Goal: Task Accomplishment & Management: Manage account settings

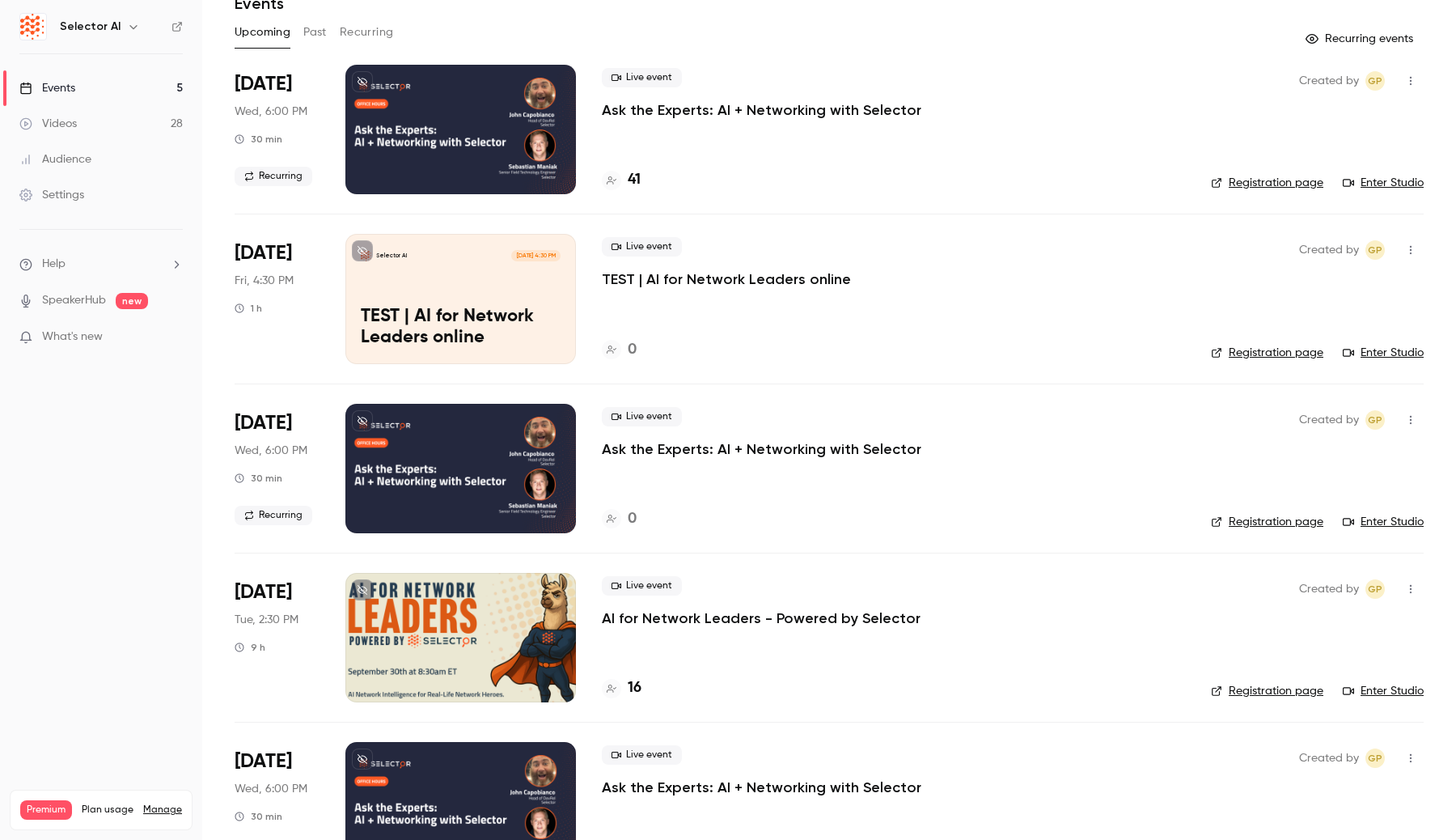
scroll to position [135, 0]
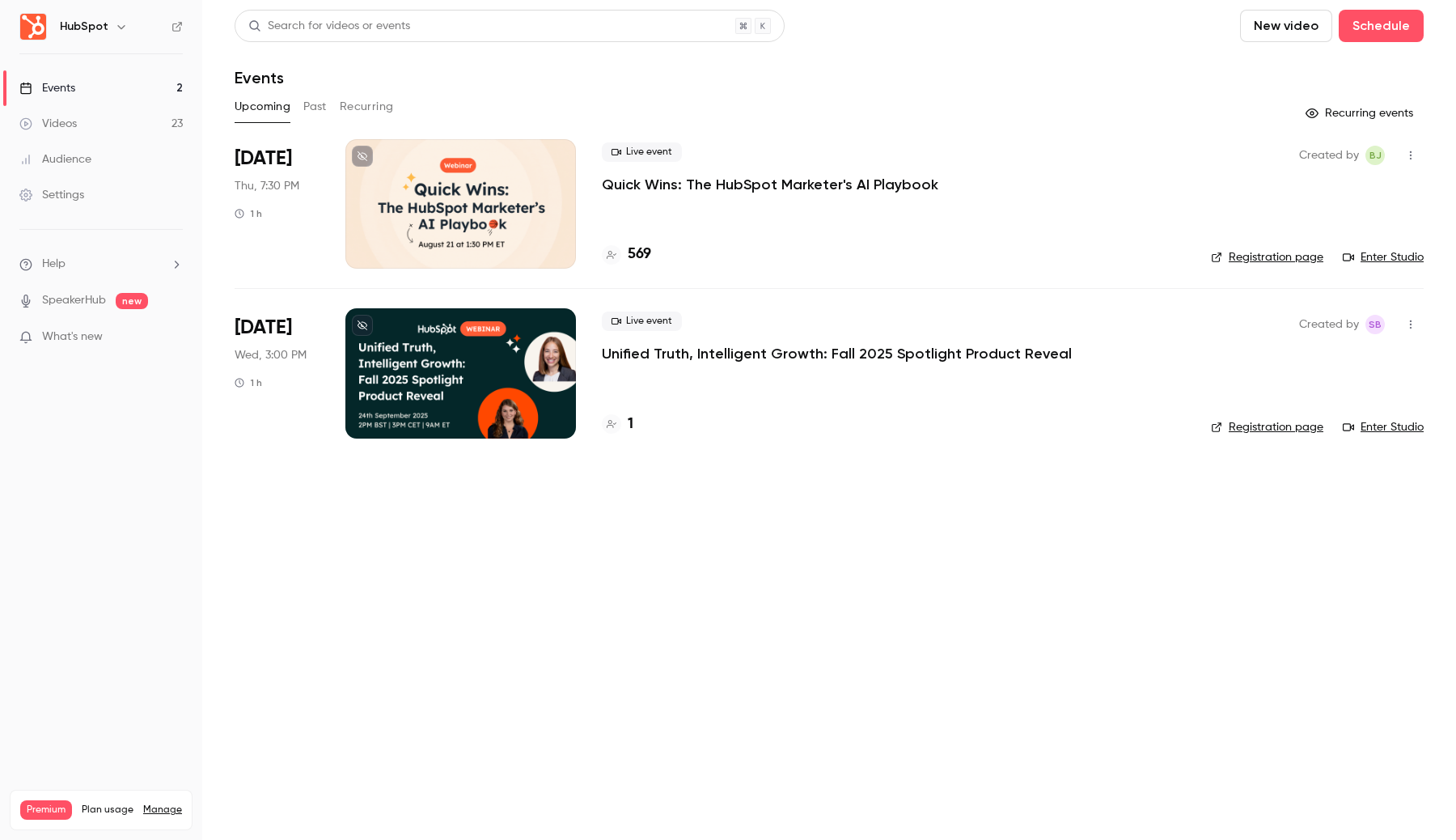
click at [115, 29] on icon "button" at bounding box center [121, 27] width 13 height 13
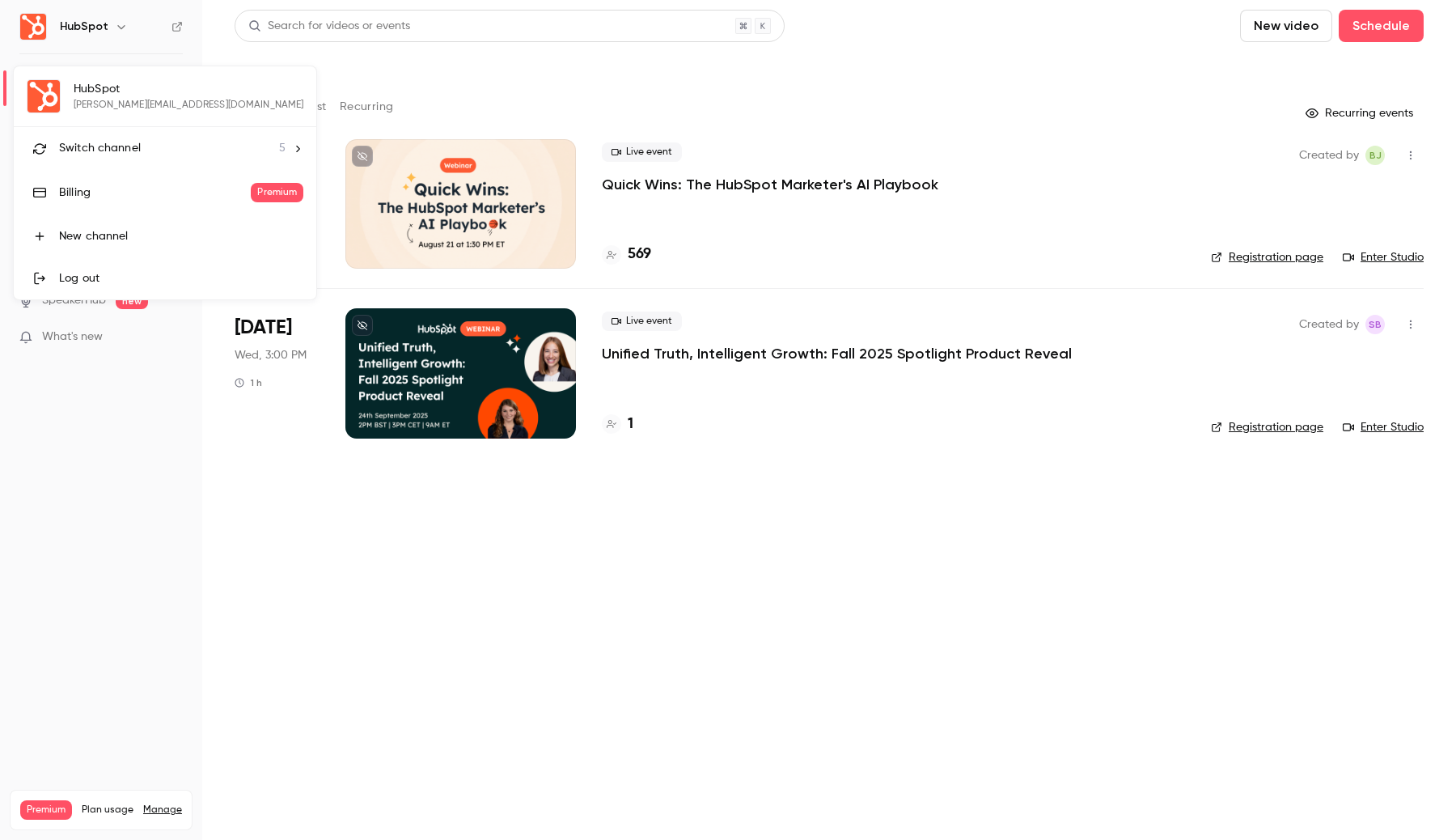
click at [141, 139] on li "Switch channel 5" at bounding box center [165, 148] width 302 height 43
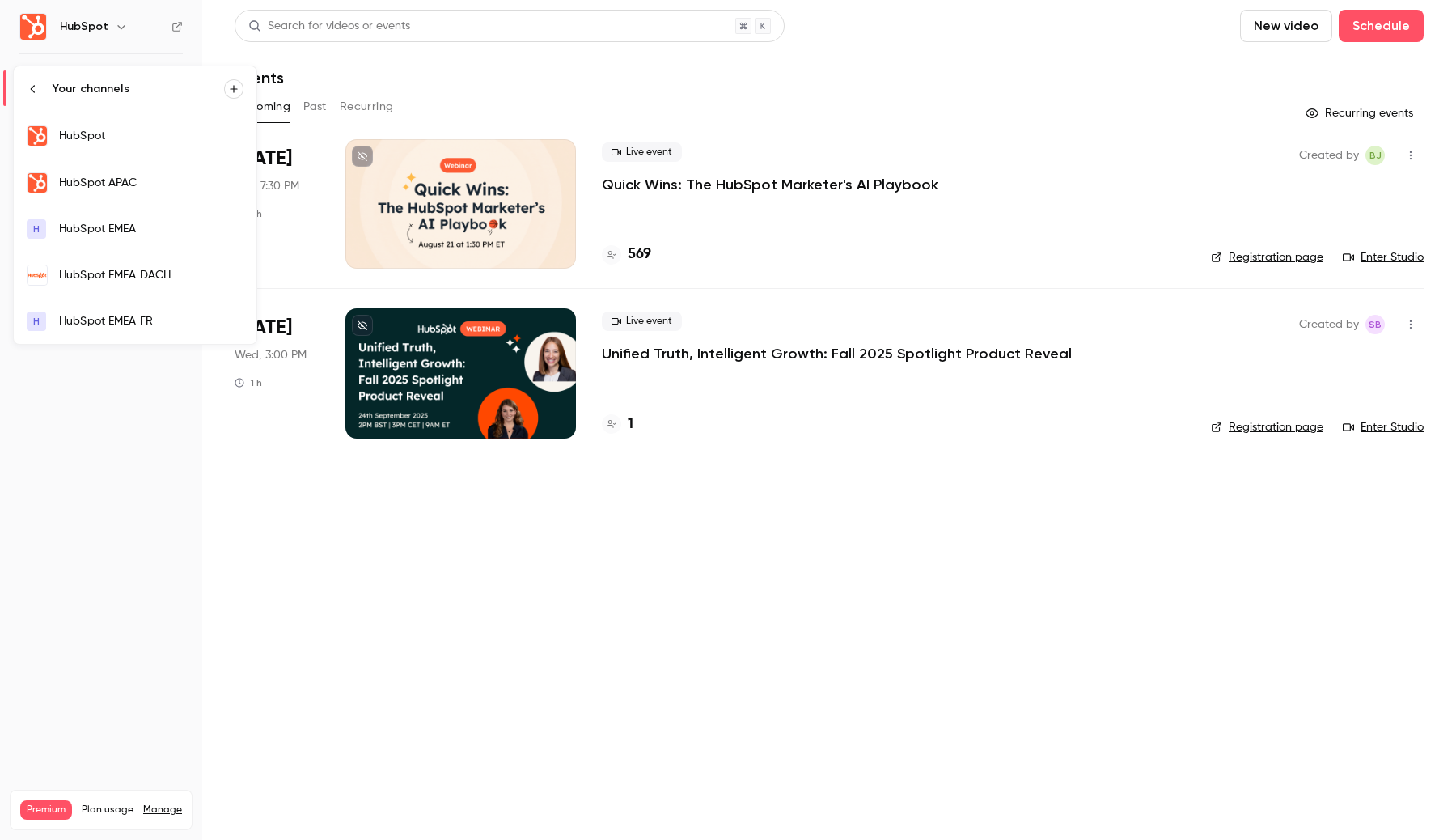
click at [119, 312] on link "H HubSpot EMEA FR" at bounding box center [136, 321] width 243 height 45
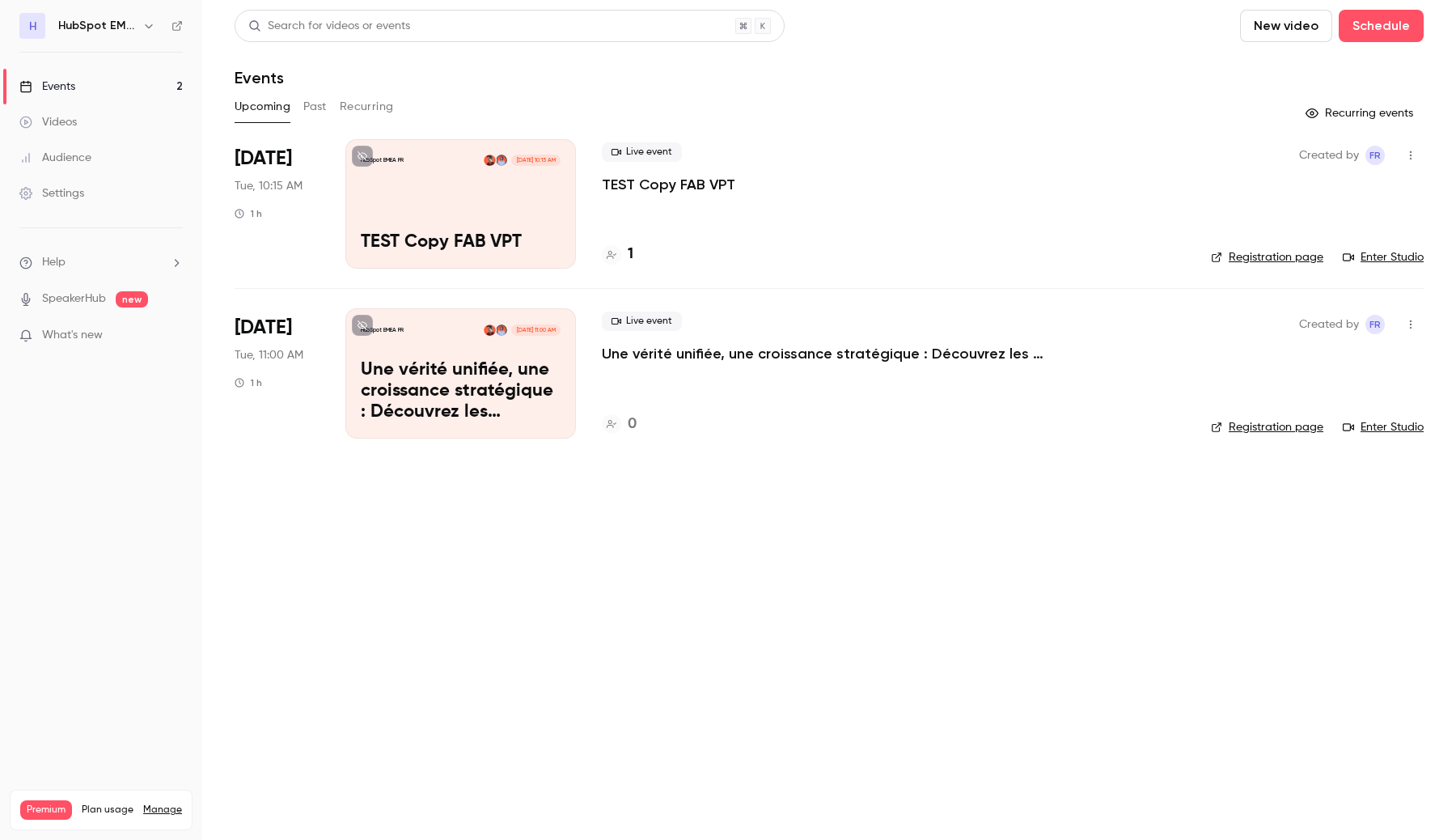
click at [491, 395] on p "Une vérité unifiée, une croissance stratégique : Découvrez les nouveautés du Sp…" at bounding box center [461, 391] width 200 height 62
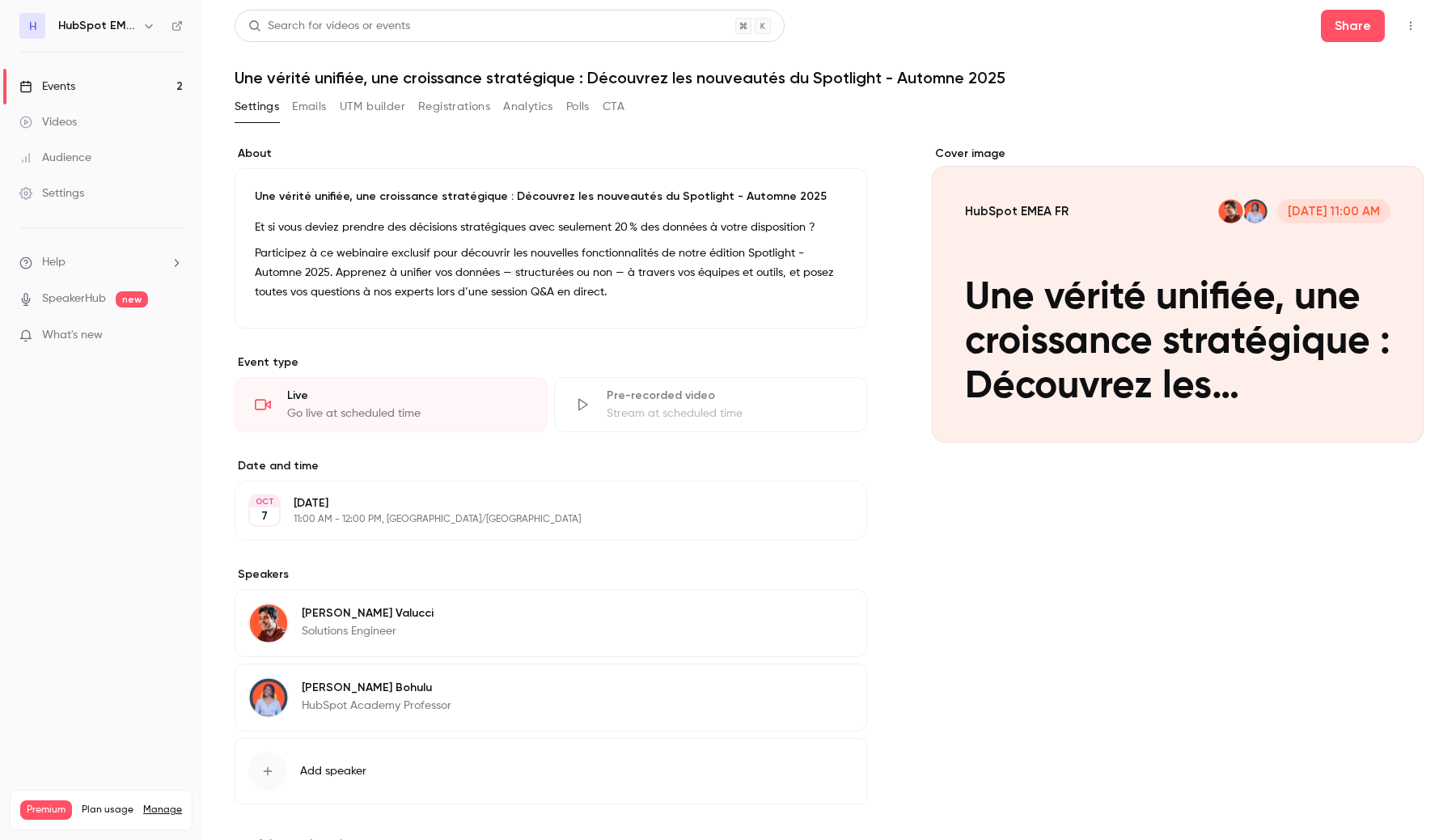
click at [308, 108] on button "Emails" at bounding box center [309, 106] width 34 height 26
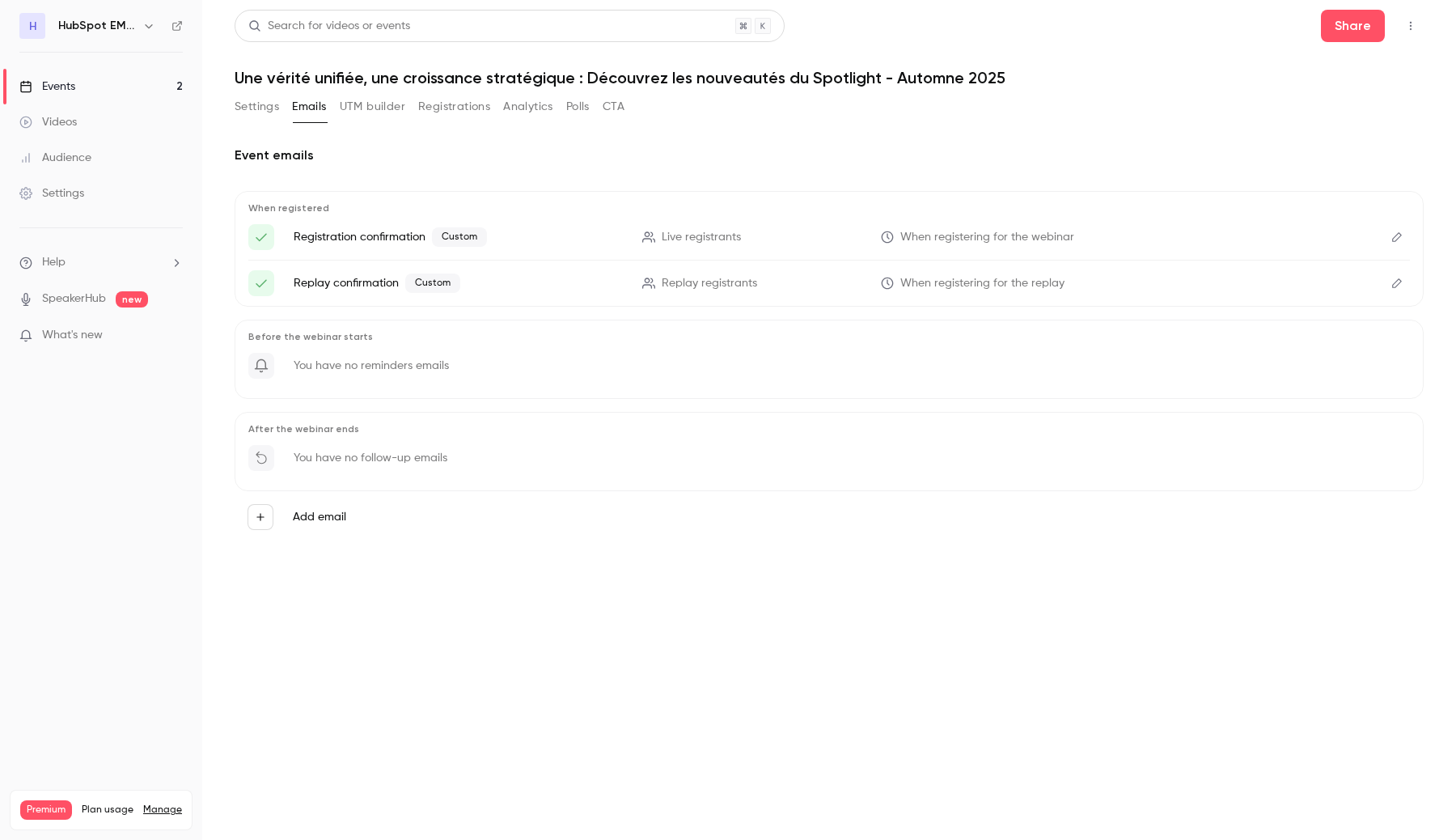
click at [1398, 242] on icon "Edit" at bounding box center [1398, 237] width 13 height 12
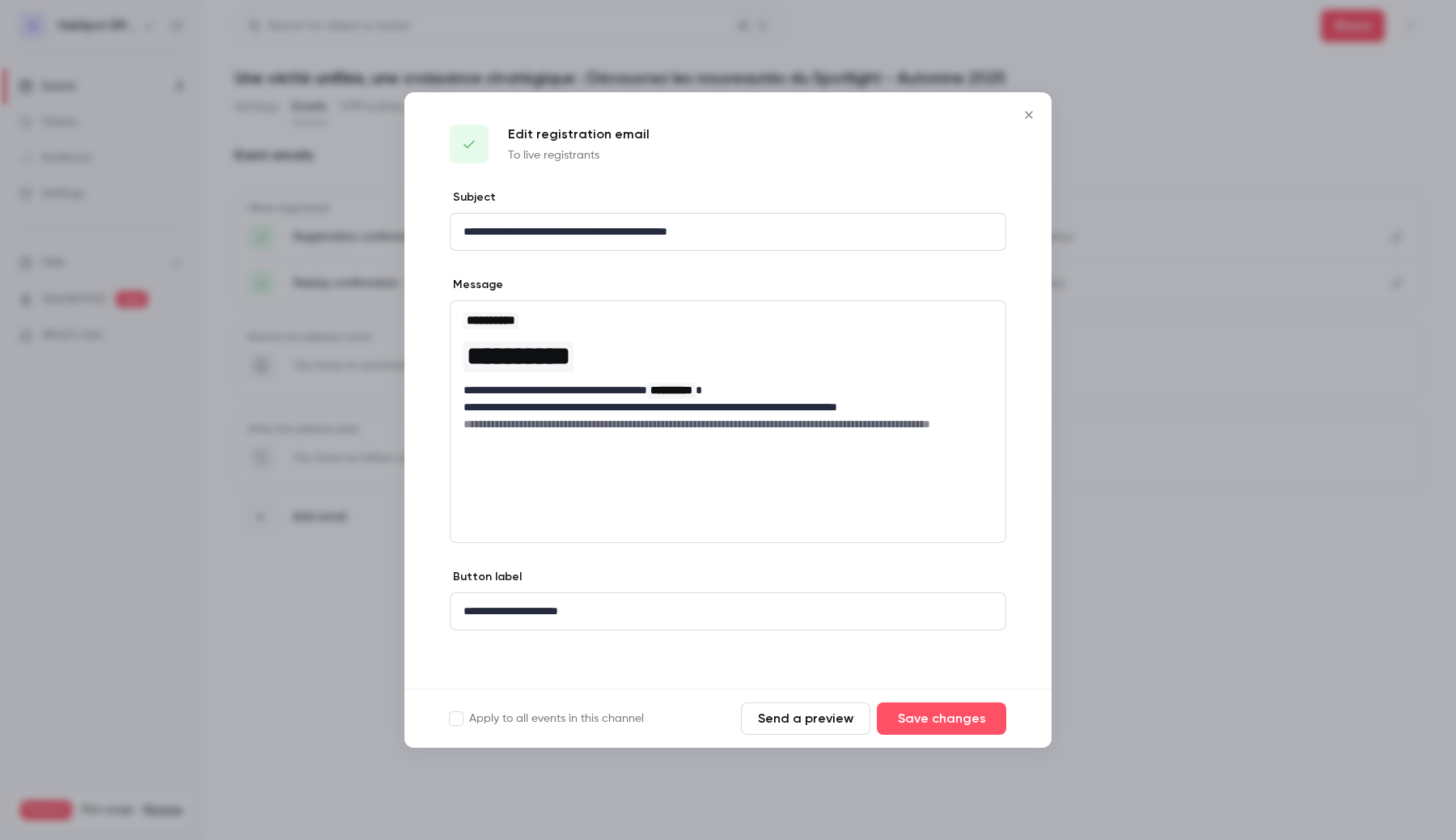
click at [1019, 116] on icon "Close" at bounding box center [1029, 114] width 19 height 13
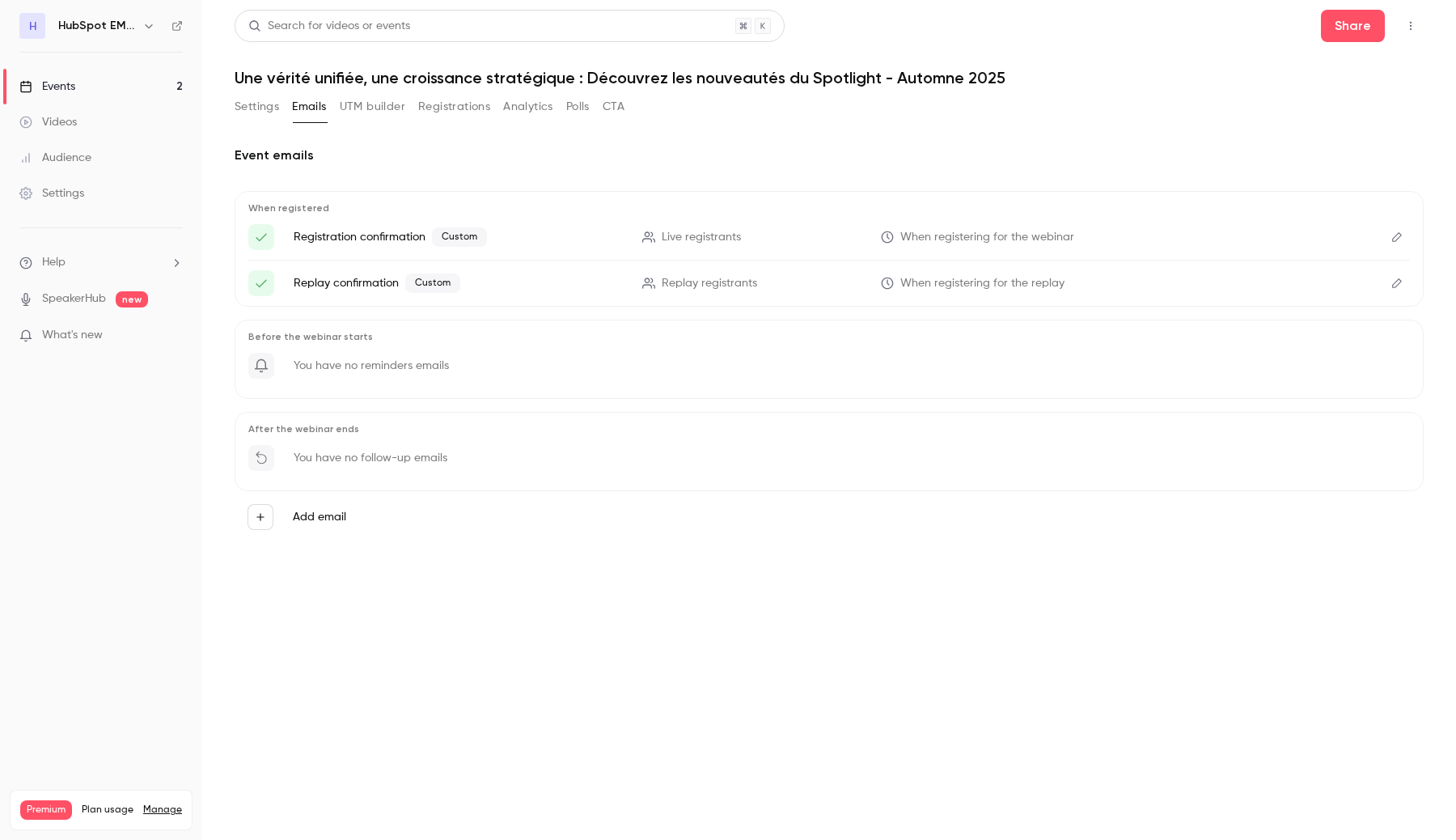
click at [1397, 237] on icon "Edit" at bounding box center [1398, 237] width 13 height 12
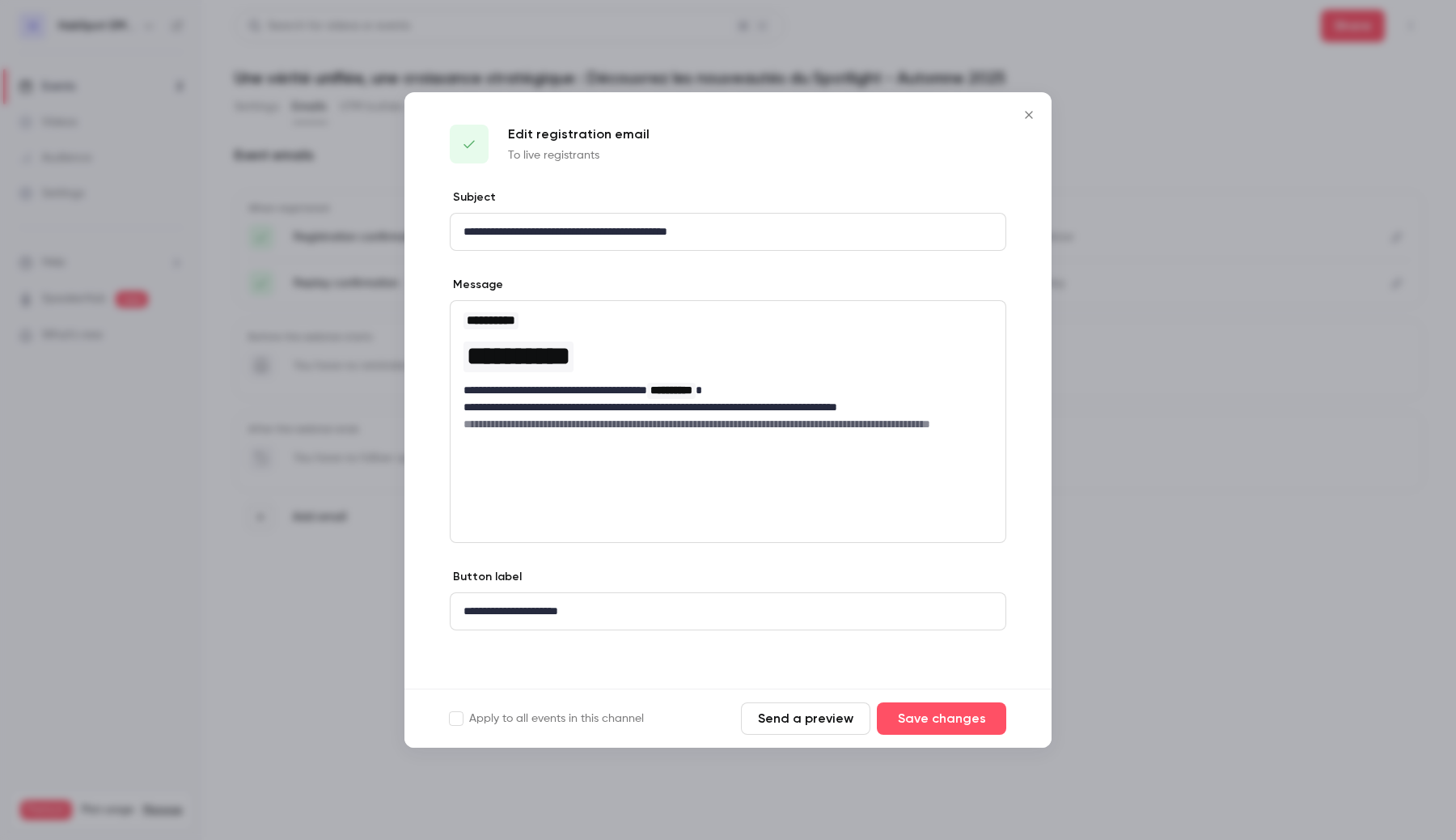
click at [822, 727] on button "Send a preview" at bounding box center [806, 719] width 129 height 33
click at [1033, 117] on icon "Close" at bounding box center [1029, 114] width 19 height 13
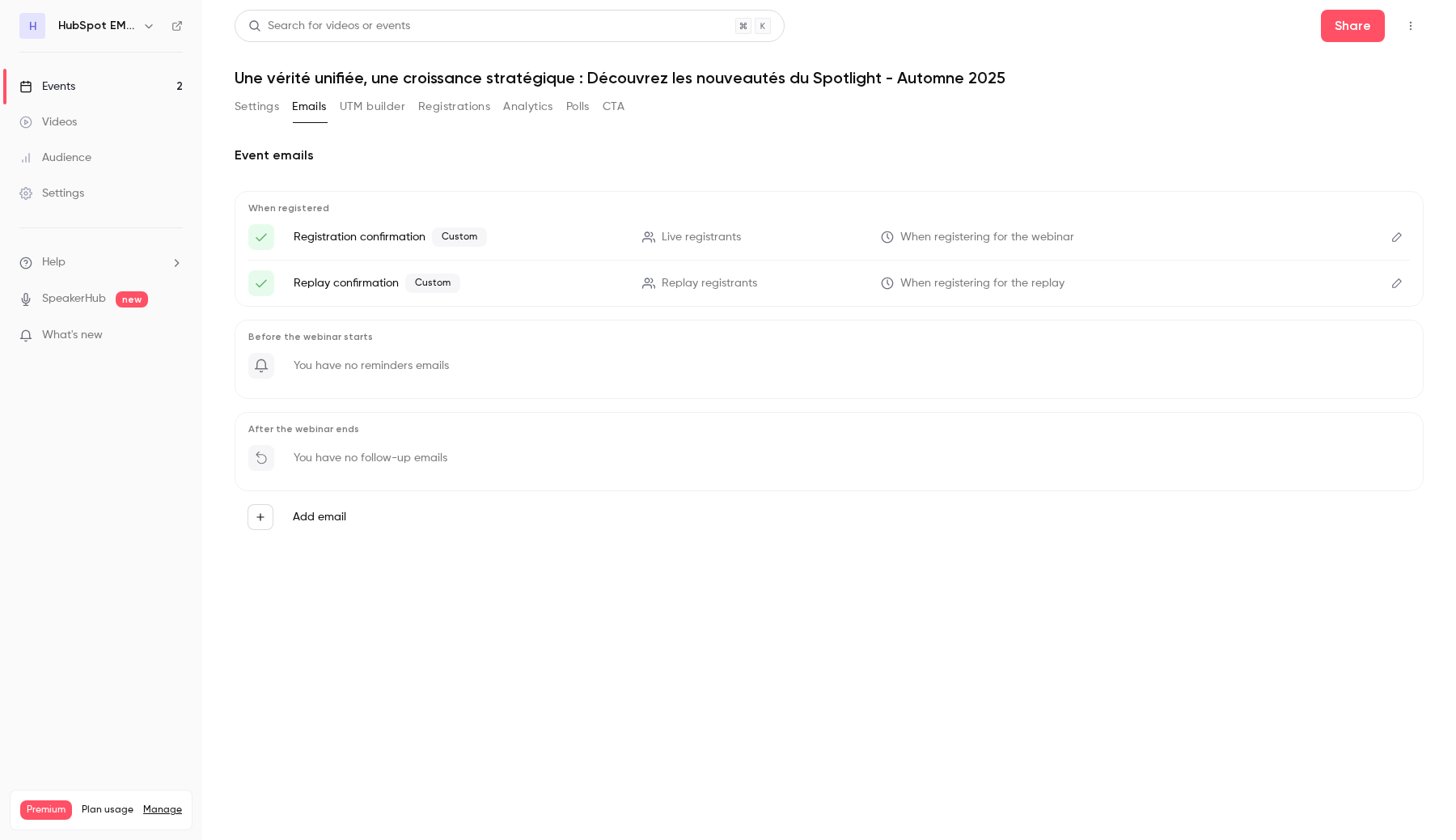
click at [1405, 284] on button "Edit" at bounding box center [1397, 283] width 26 height 26
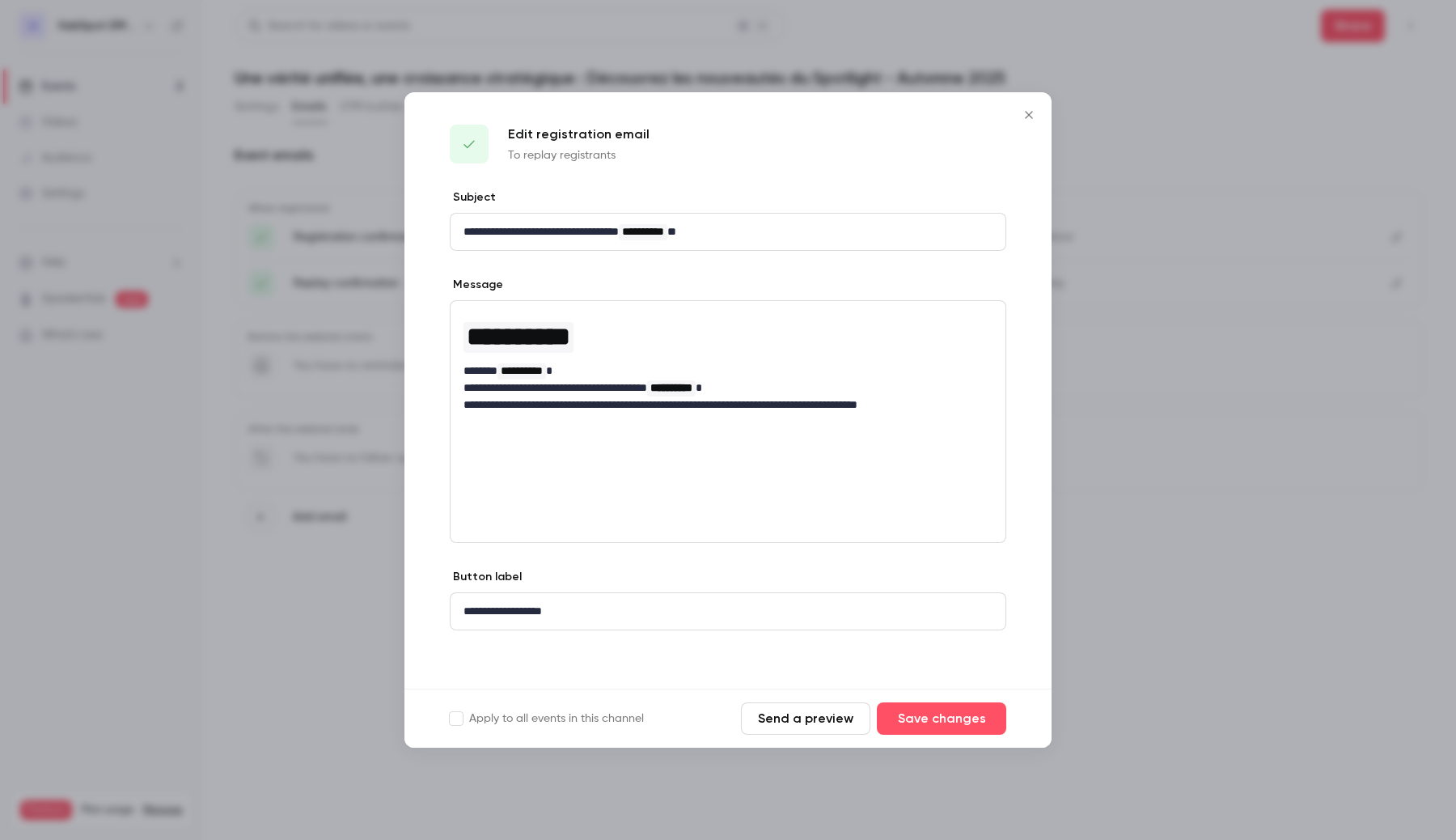
click at [788, 719] on button "Send a preview" at bounding box center [806, 719] width 129 height 33
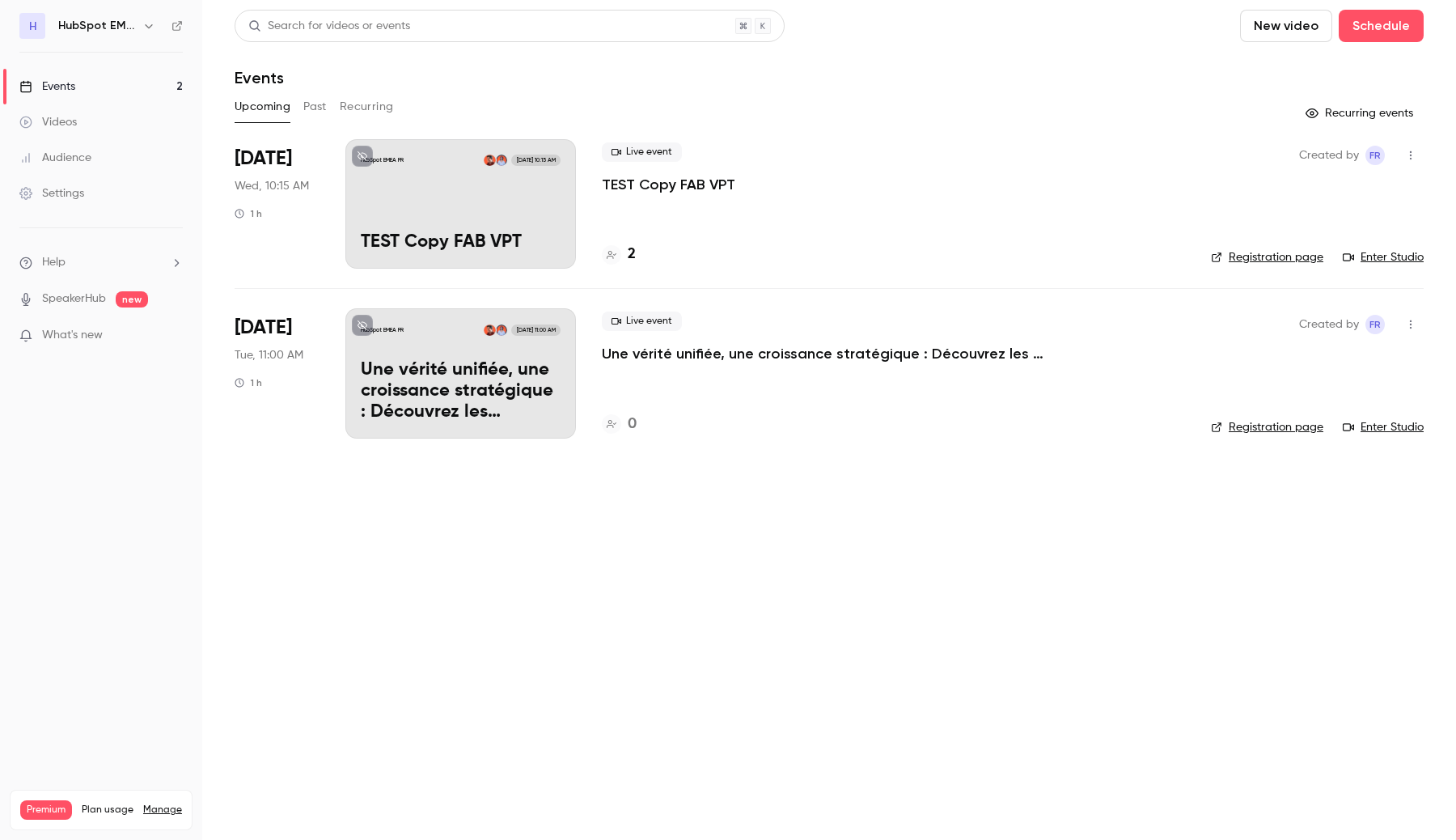
click at [517, 194] on div "HubSpot EMEA FR Aug 13, 10:15 AM TEST Copy FAB VPT" at bounding box center [461, 204] width 230 height 129
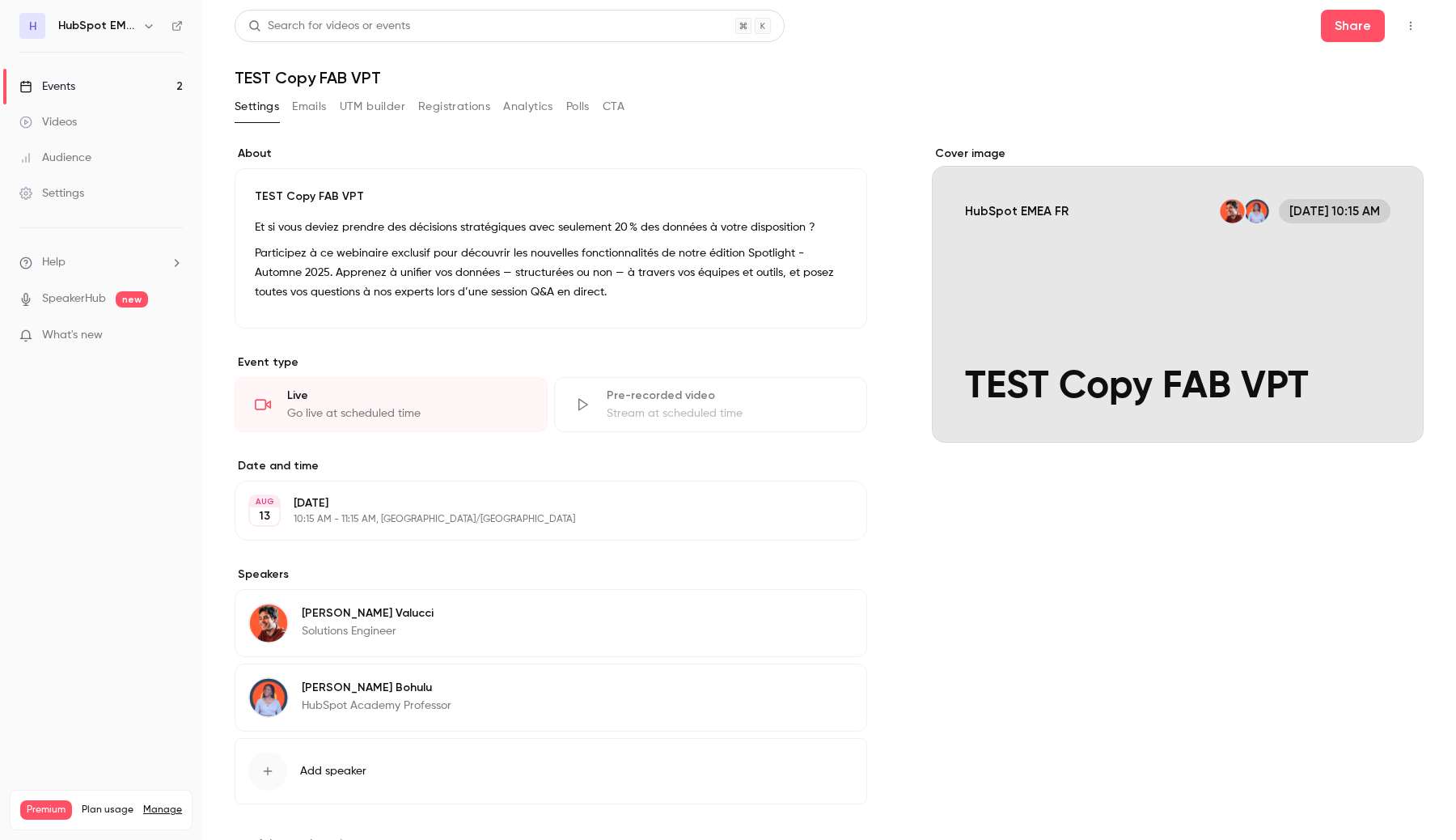
click at [310, 94] on button "Emails" at bounding box center [309, 106] width 34 height 26
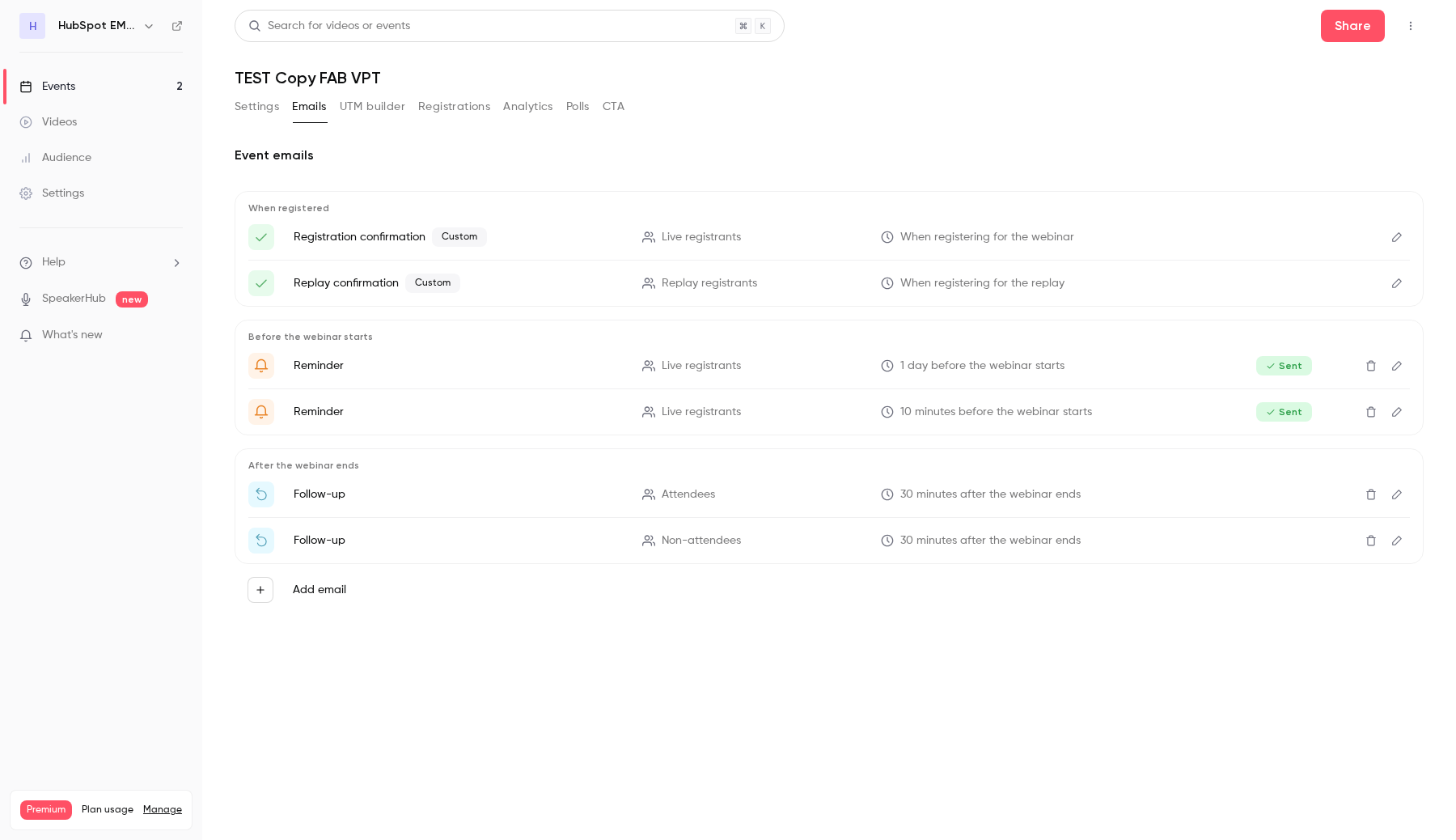
click at [1405, 248] on button "Edit" at bounding box center [1397, 237] width 26 height 26
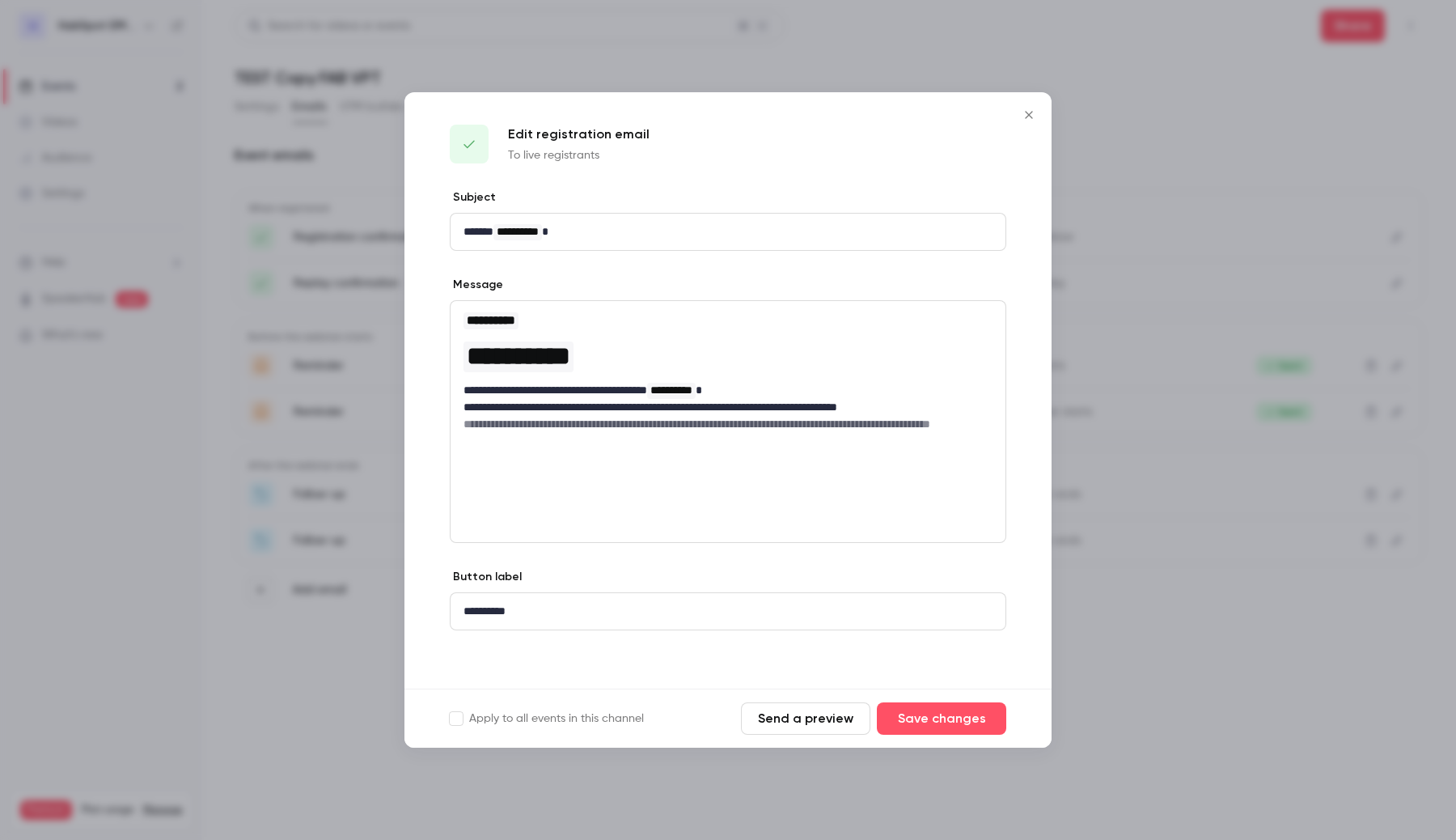
click at [807, 715] on button "Send a preview" at bounding box center [806, 719] width 129 height 33
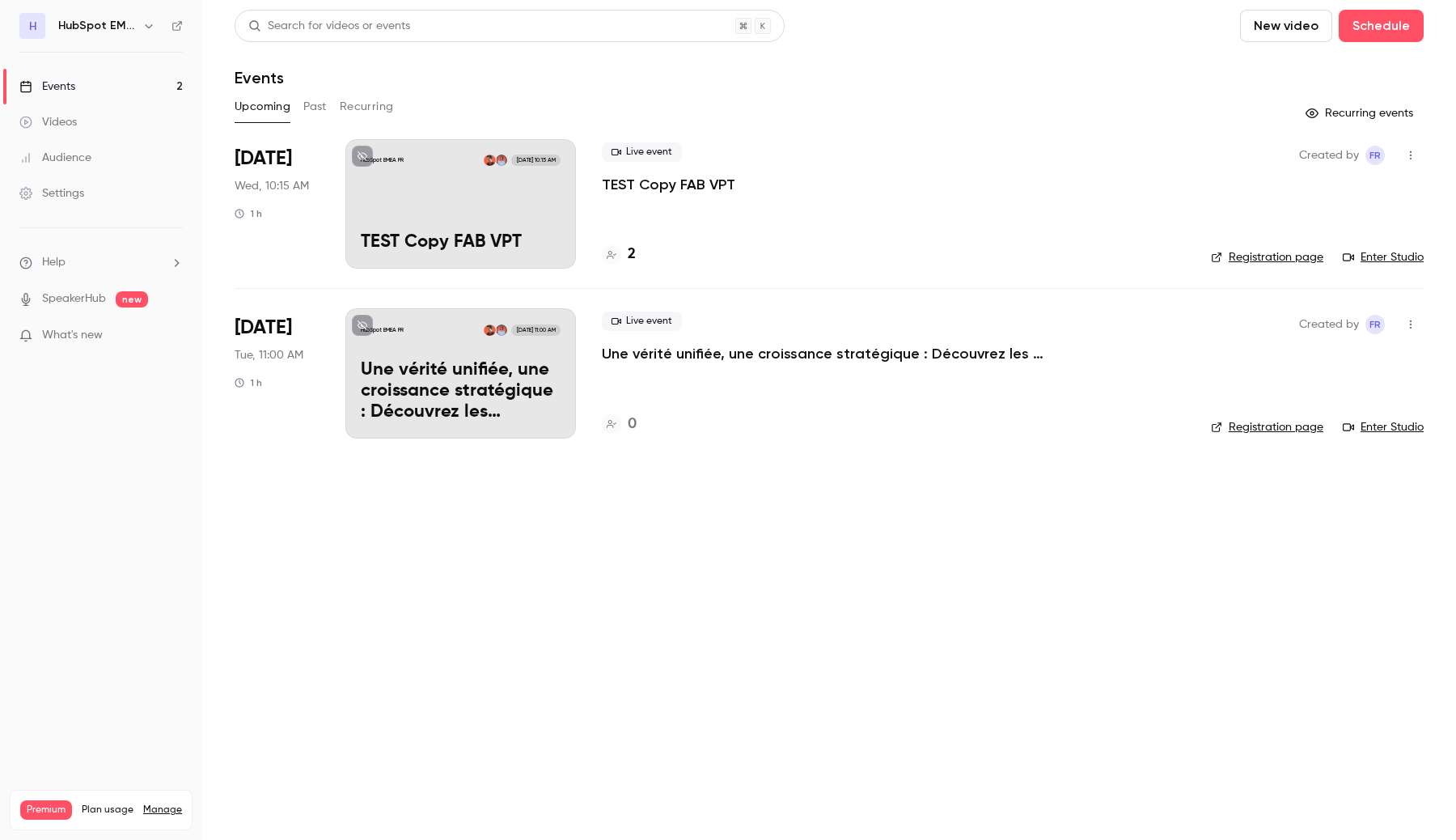
click at [491, 330] on img at bounding box center [489, 330] width 12 height 12
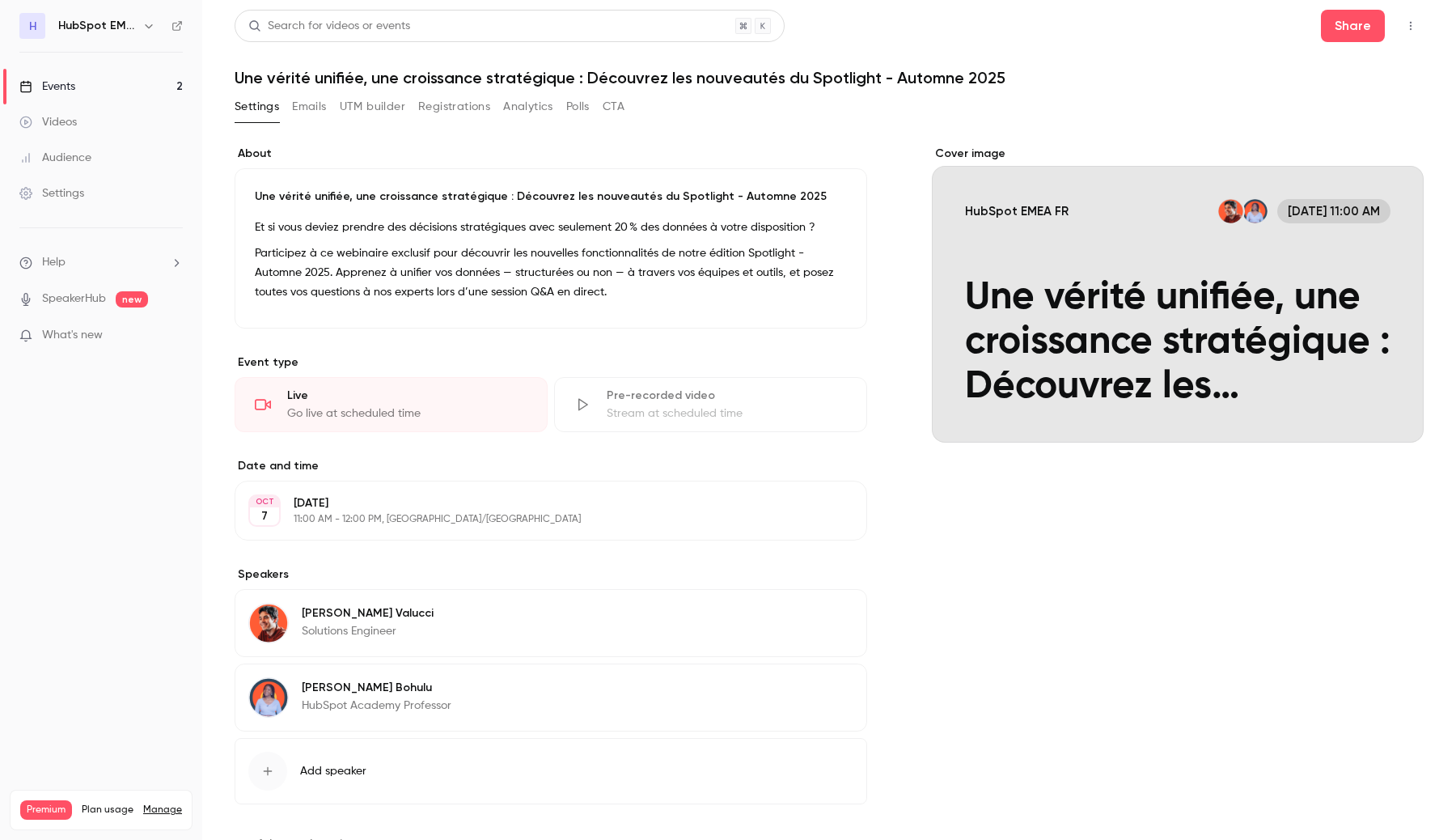
click at [1298, 390] on div "Cover image" at bounding box center [1178, 293] width 492 height 297
click at [0, 0] on input "HubSpot EMEA FR Oct 7, 11:00 AM Une vérité unifiée, une croissance stratégique …" at bounding box center [0, 0] width 0 height 0
